Goal: Task Accomplishment & Management: Complete application form

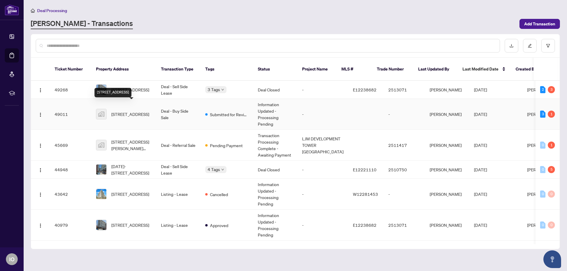
click at [141, 111] on span "[STREET_ADDRESS]" at bounding box center [130, 114] width 38 height 6
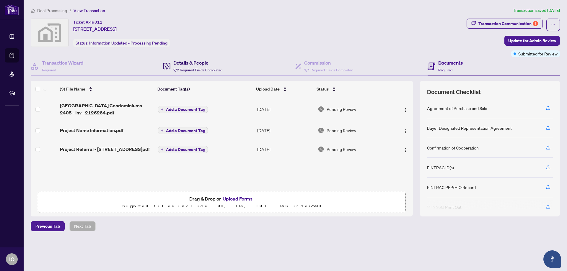
drag, startPoint x: 200, startPoint y: 63, endPoint x: 192, endPoint y: 62, distance: 8.9
click at [200, 63] on h4 "Details & People" at bounding box center [197, 62] width 49 height 7
click at [192, 62] on h4 "Details & People" at bounding box center [197, 62] width 49 height 7
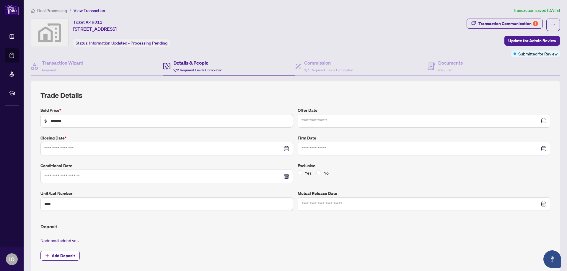
type input "**********"
click at [79, 63] on h4 "Transaction Wizard" at bounding box center [63, 62] width 42 height 7
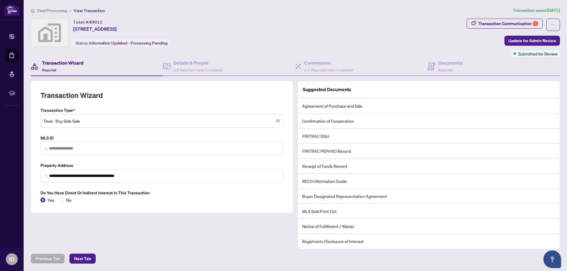
click at [58, 65] on h4 "Transaction Wizard" at bounding box center [63, 62] width 42 height 7
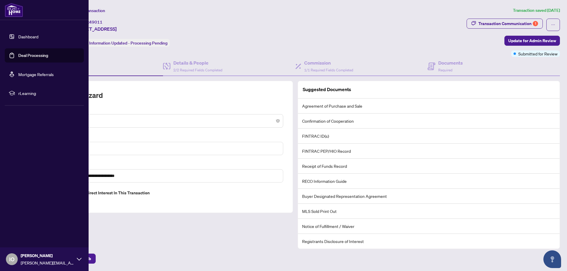
click at [31, 37] on link "Dashboard" at bounding box center [28, 36] width 20 height 5
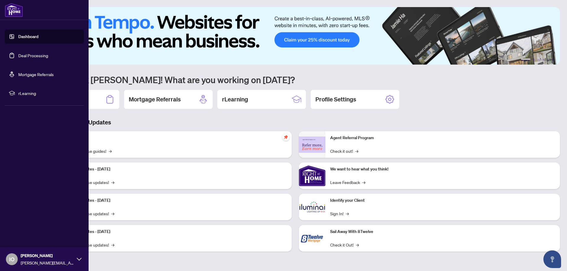
click at [29, 55] on link "Deal Processing" at bounding box center [33, 55] width 30 height 5
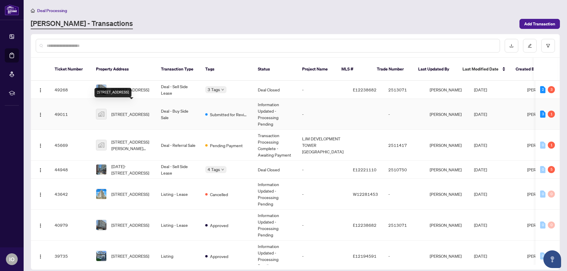
click at [147, 111] on span "[STREET_ADDRESS]" at bounding box center [130, 114] width 38 height 6
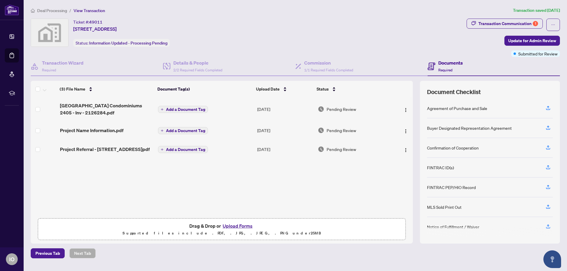
click at [247, 226] on button "Upload Forms" at bounding box center [237, 226] width 33 height 8
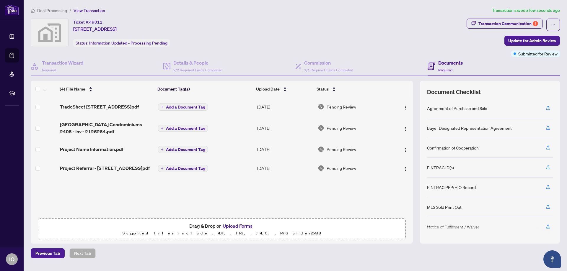
click at [195, 107] on span "Add a Document Tag" at bounding box center [185, 107] width 39 height 4
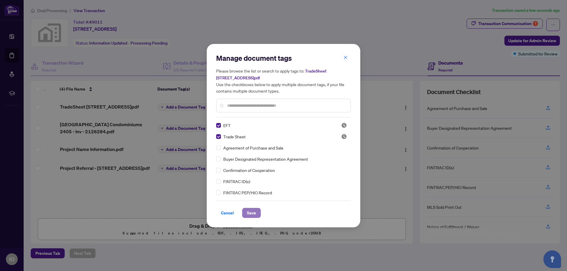
click at [252, 211] on span "Save" at bounding box center [251, 212] width 9 height 9
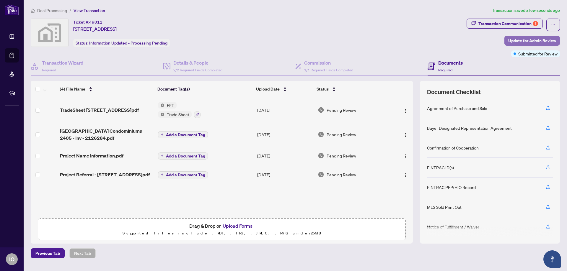
click at [523, 40] on span "Update for Admin Review" at bounding box center [532, 40] width 48 height 9
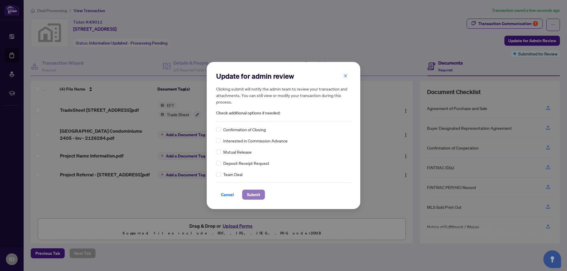
click at [259, 194] on span "Submit" at bounding box center [253, 194] width 13 height 9
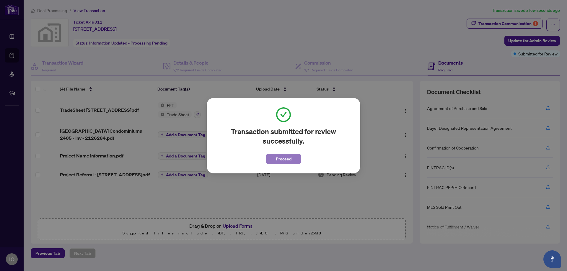
click at [292, 159] on button "Proceed" at bounding box center [283, 159] width 35 height 10
